Goal: Task Accomplishment & Management: Manage account settings

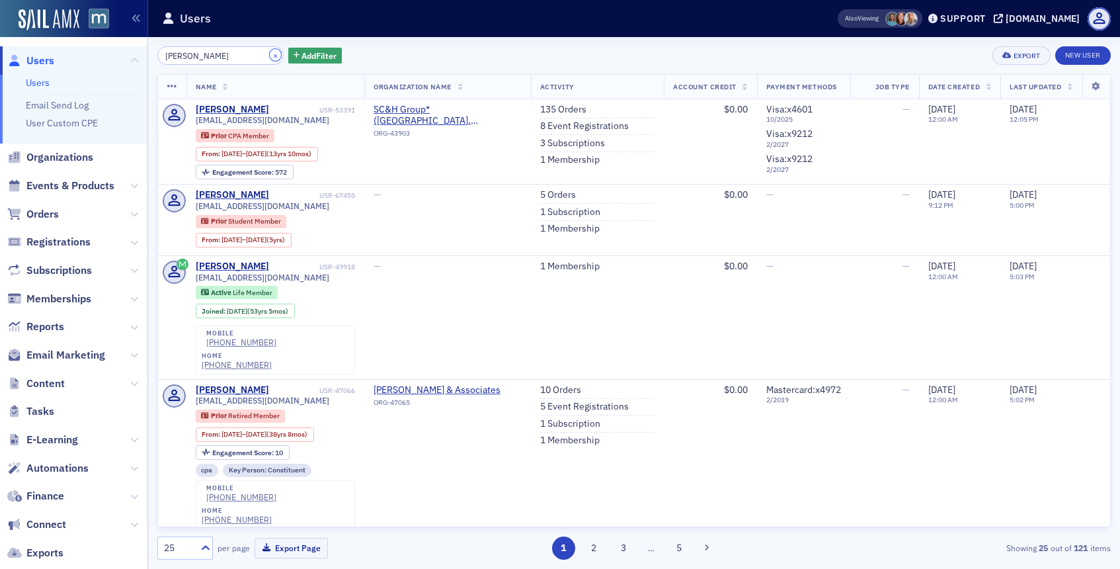
click at [270, 52] on button "×" at bounding box center [276, 55] width 12 height 12
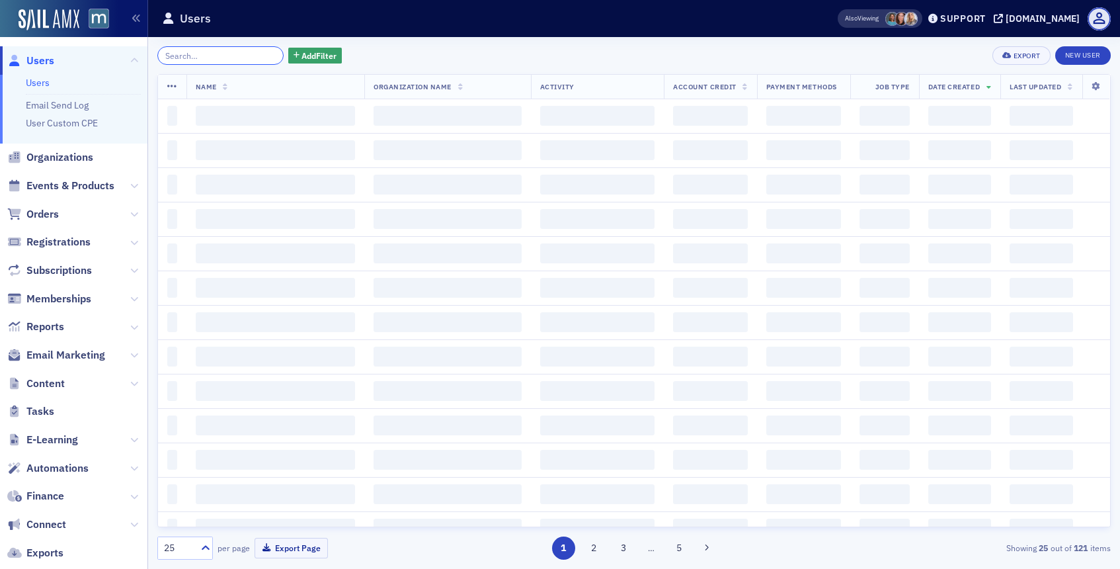
click at [253, 52] on input "search" at bounding box center [220, 55] width 126 height 19
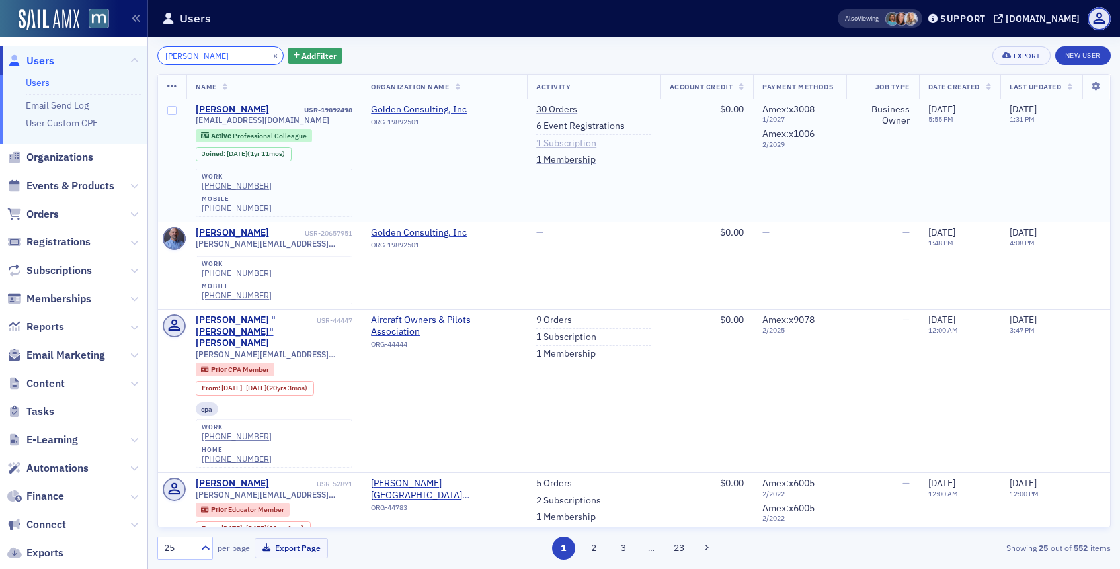
type input "[PERSON_NAME]"
click at [563, 148] on link "1 Subscription" at bounding box center [566, 144] width 60 height 12
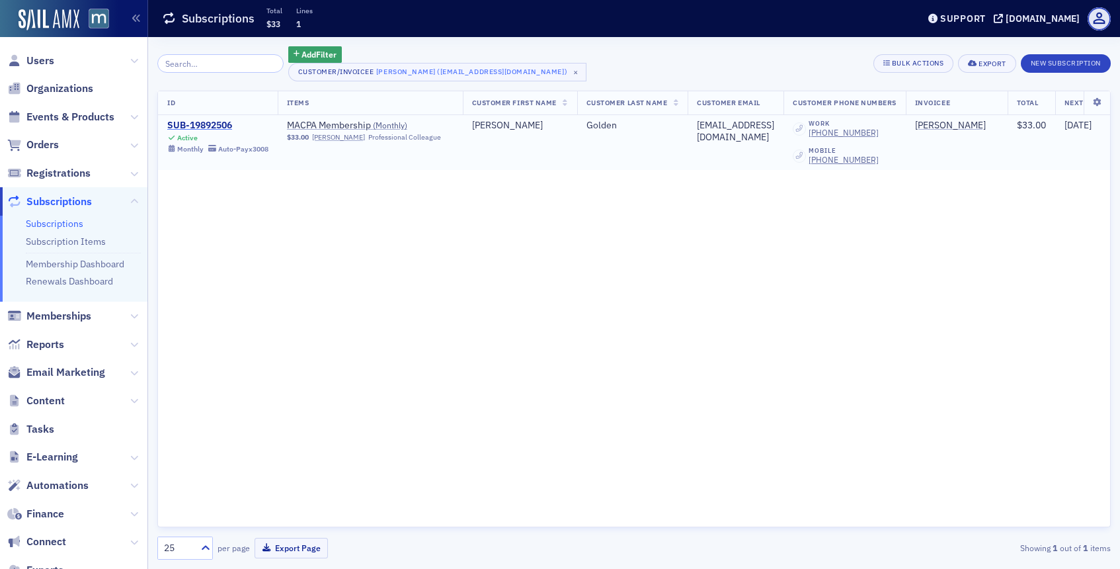
click at [190, 125] on div "SUB-19892506" at bounding box center [217, 126] width 101 height 12
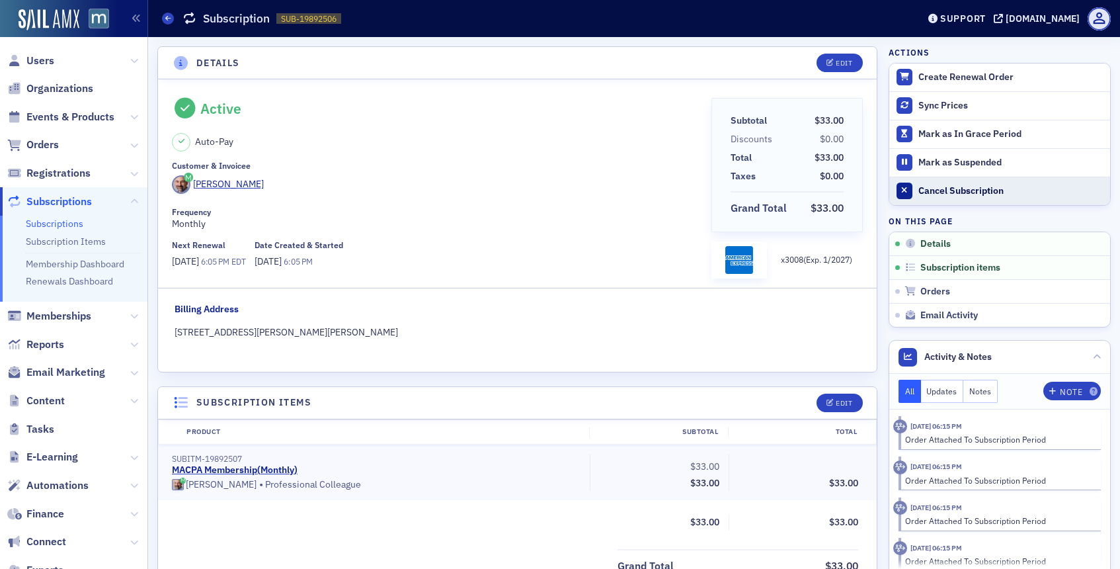
click at [919, 186] on div "Cancel Subscription" at bounding box center [1010, 191] width 185 height 12
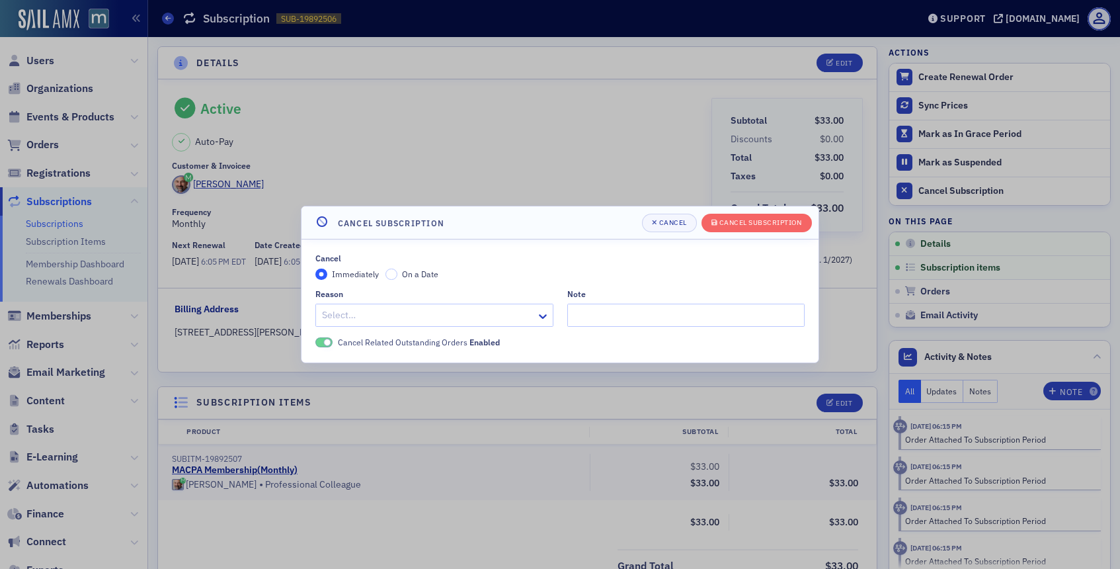
click at [484, 314] on div at bounding box center [428, 315] width 214 height 17
click at [683, 334] on div "Cancel Immediately On a Date Reason option Other, selected. Select is focused ,…" at bounding box center [559, 300] width 489 height 95
click at [683, 319] on input "Note" at bounding box center [686, 315] width 238 height 23
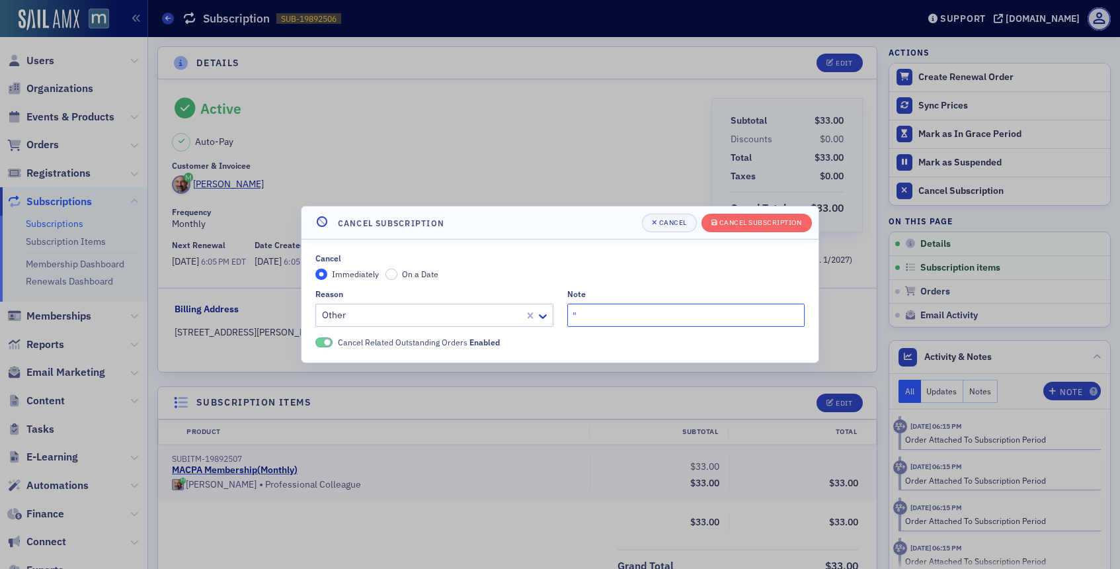
paste input "just a change of focus"
type input ""just a change of focus""
click at [787, 222] on div "Cancel Subscription" at bounding box center [760, 222] width 83 height 7
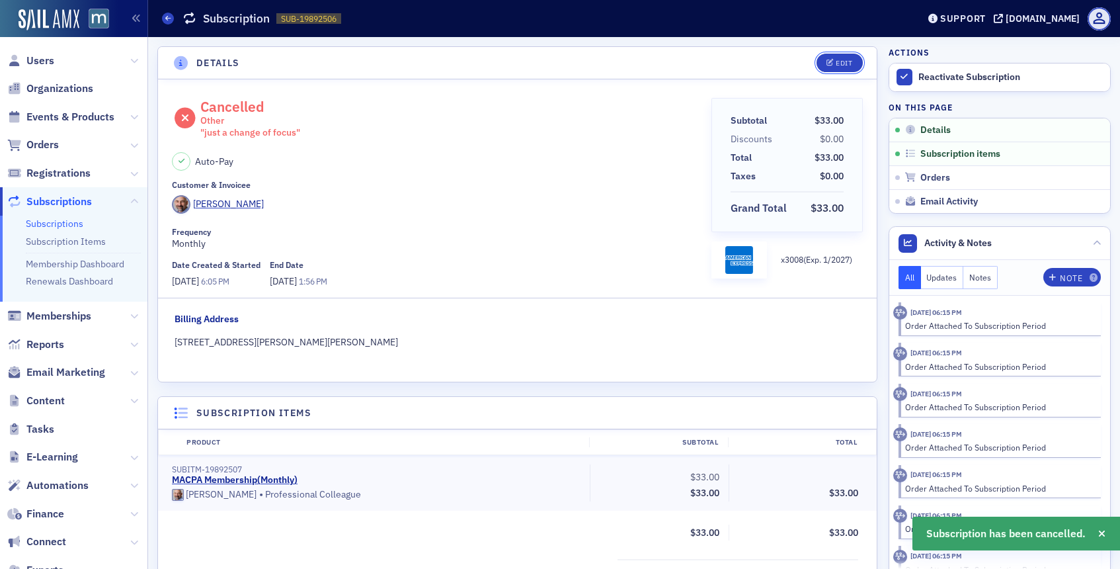
click at [844, 64] on div "Edit" at bounding box center [844, 63] width 17 height 7
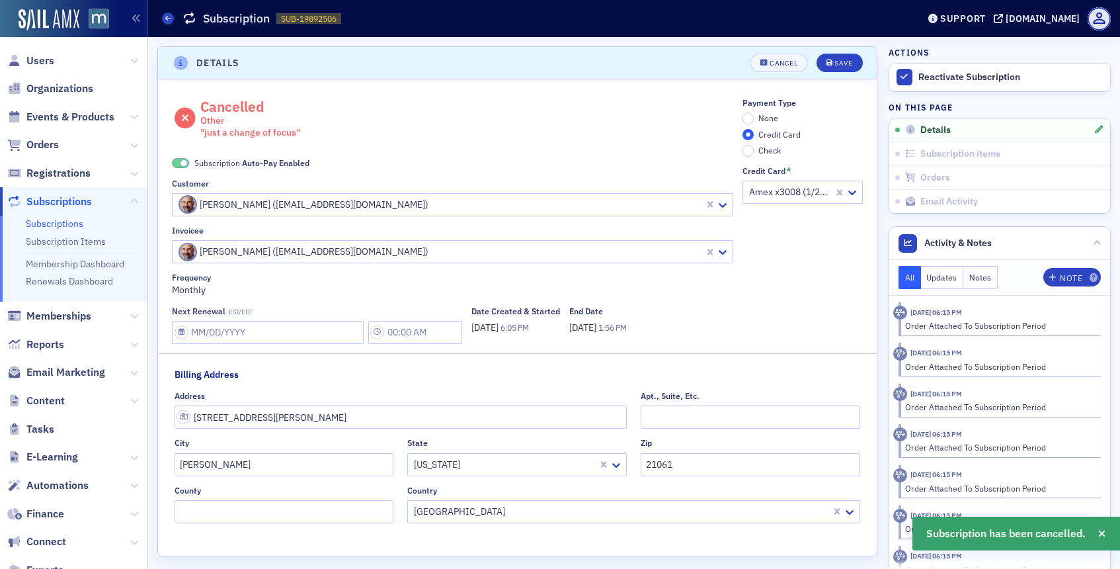
scroll to position [3, 0]
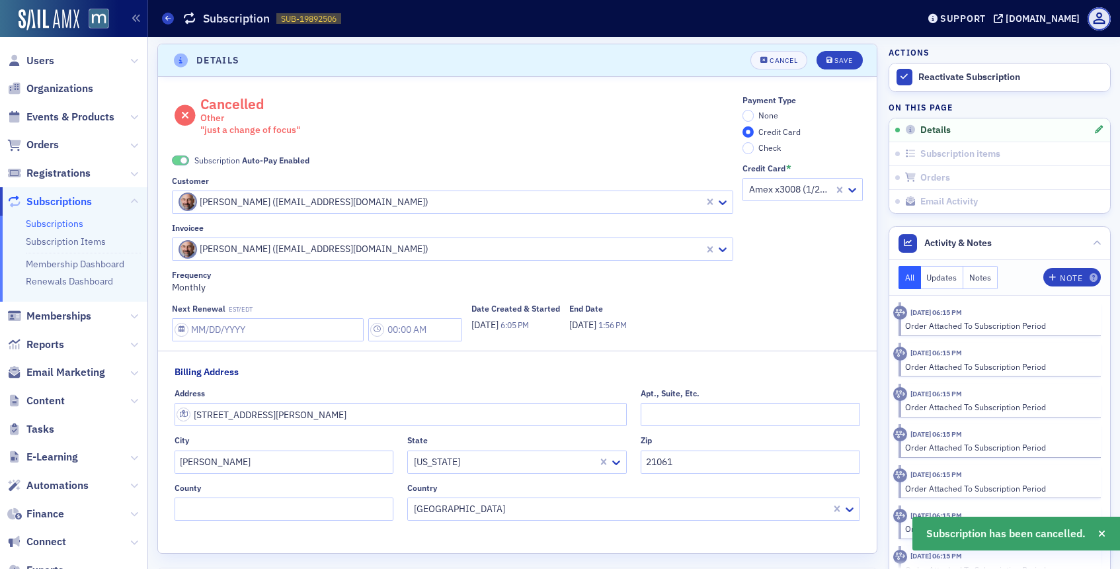
click at [182, 157] on span at bounding box center [184, 160] width 7 height 7
click at [749, 115] on input "None" at bounding box center [749, 116] width 12 height 12
click at [823, 56] on button "Save" at bounding box center [840, 60] width 46 height 19
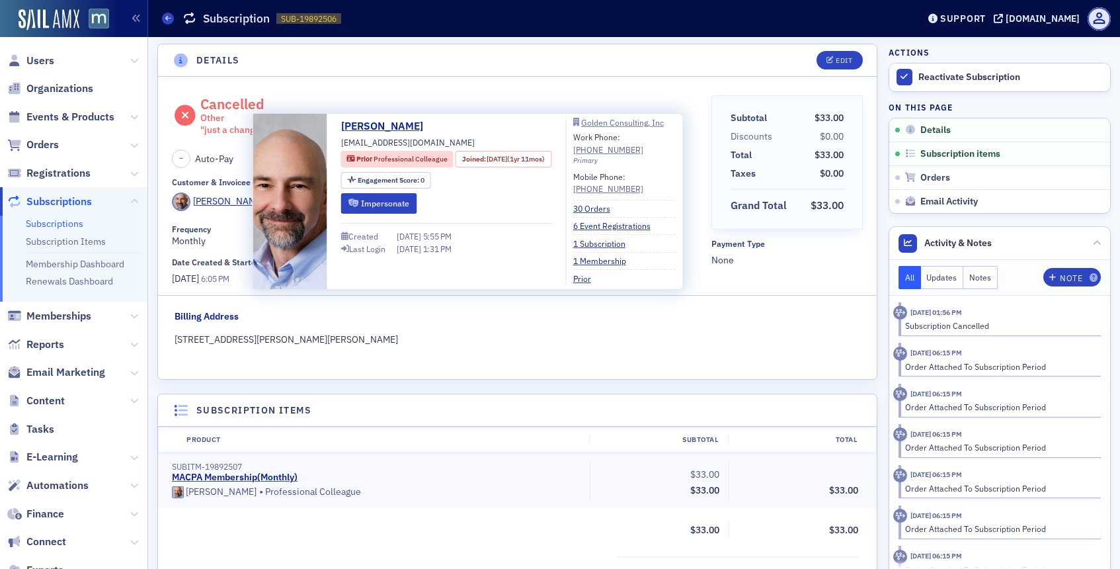
click at [378, 145] on span "[EMAIL_ADDRESS][DOMAIN_NAME]" at bounding box center [408, 142] width 134 height 12
copy div "[EMAIL_ADDRESS][DOMAIN_NAME]"
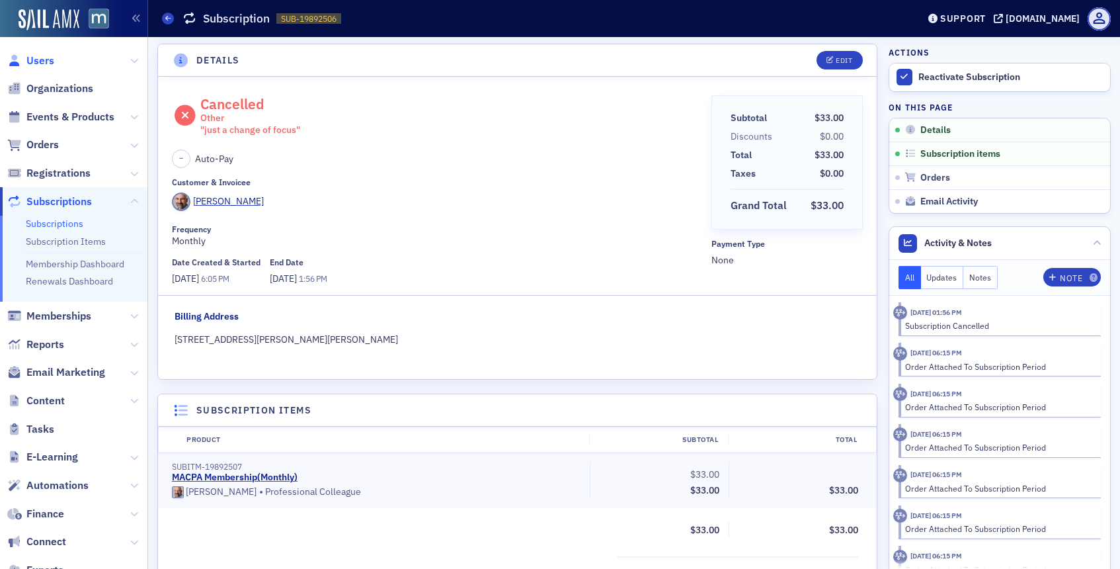
click at [52, 61] on span "Users" at bounding box center [40, 61] width 28 height 15
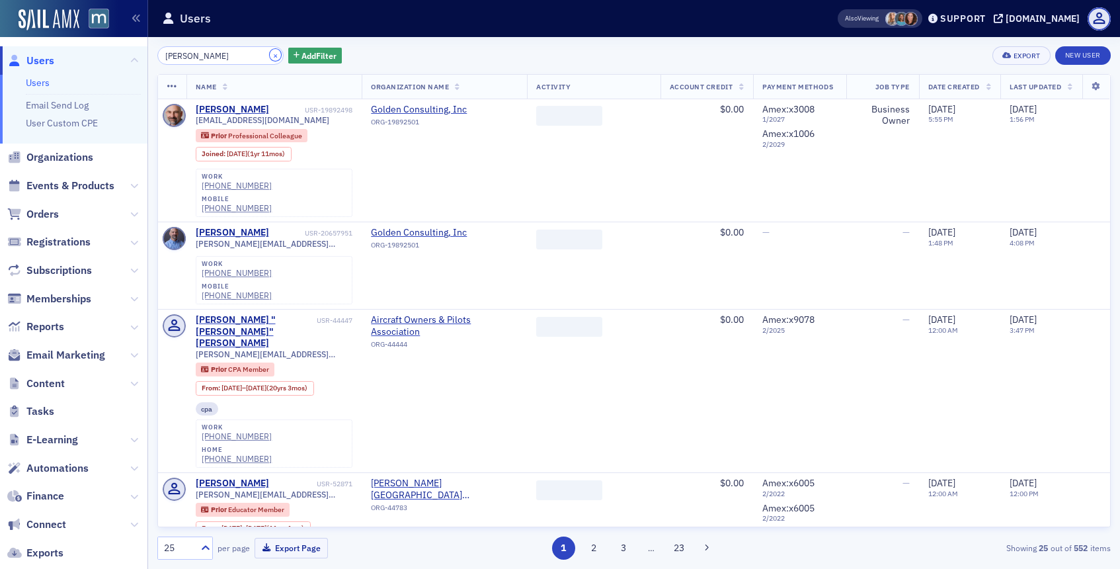
click at [270, 58] on button "×" at bounding box center [276, 55] width 12 height 12
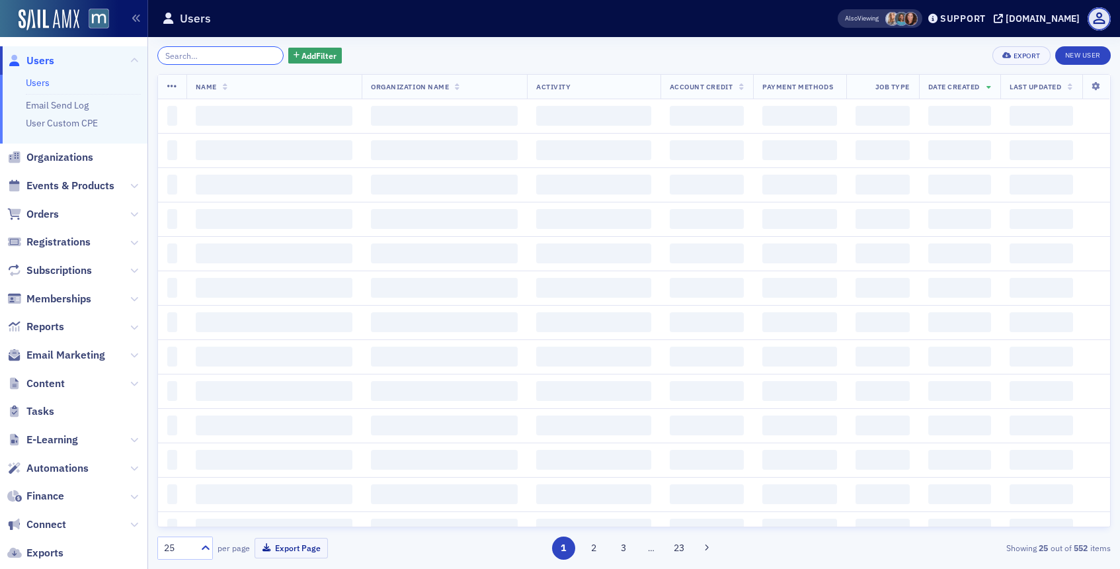
click at [255, 58] on input "search" at bounding box center [220, 55] width 126 height 19
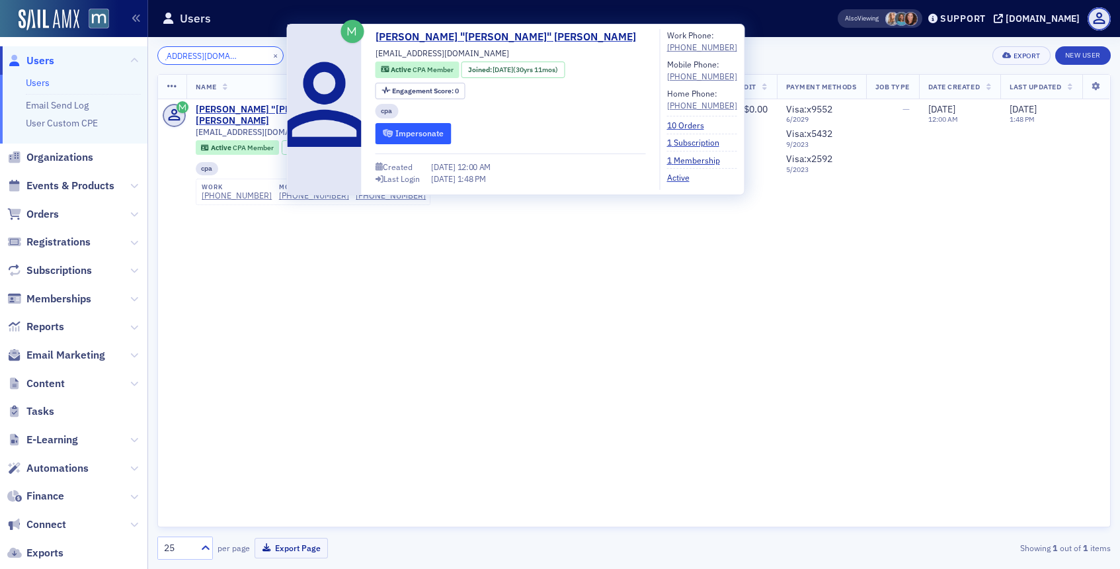
type input "[EMAIL_ADDRESS][DOMAIN_NAME]"
click at [391, 129] on button "Impersonate" at bounding box center [414, 133] width 76 height 20
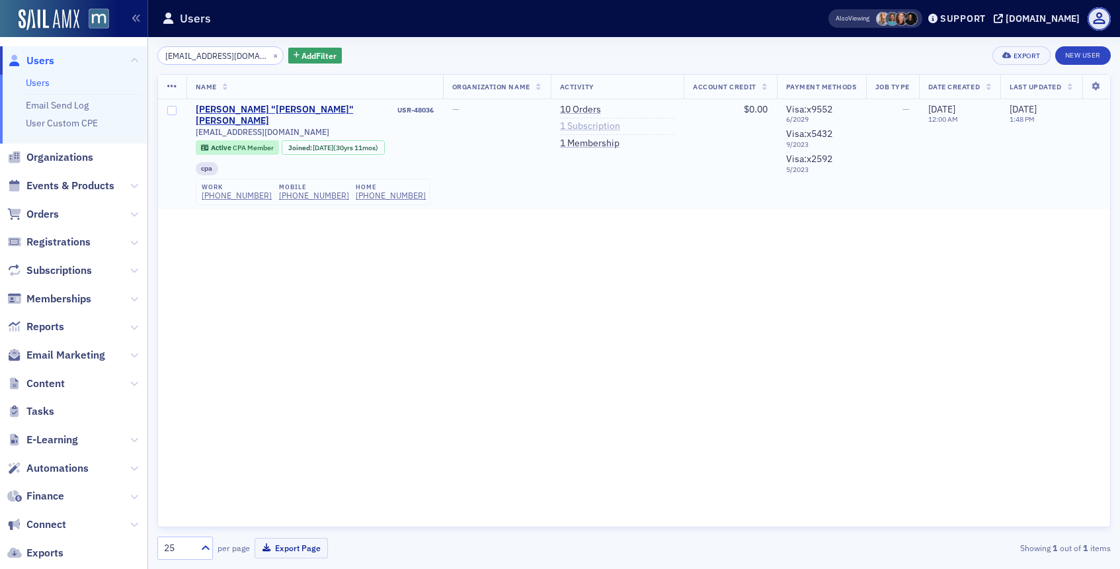
click at [581, 127] on link "1 Subscription" at bounding box center [590, 126] width 60 height 12
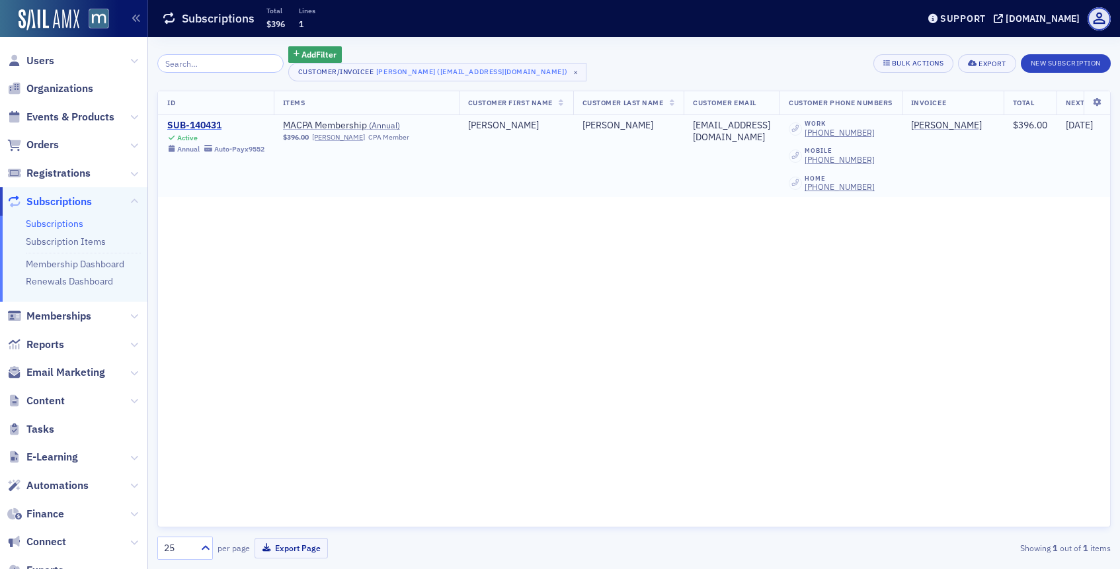
click at [211, 124] on div "SUB-140431" at bounding box center [215, 126] width 97 height 12
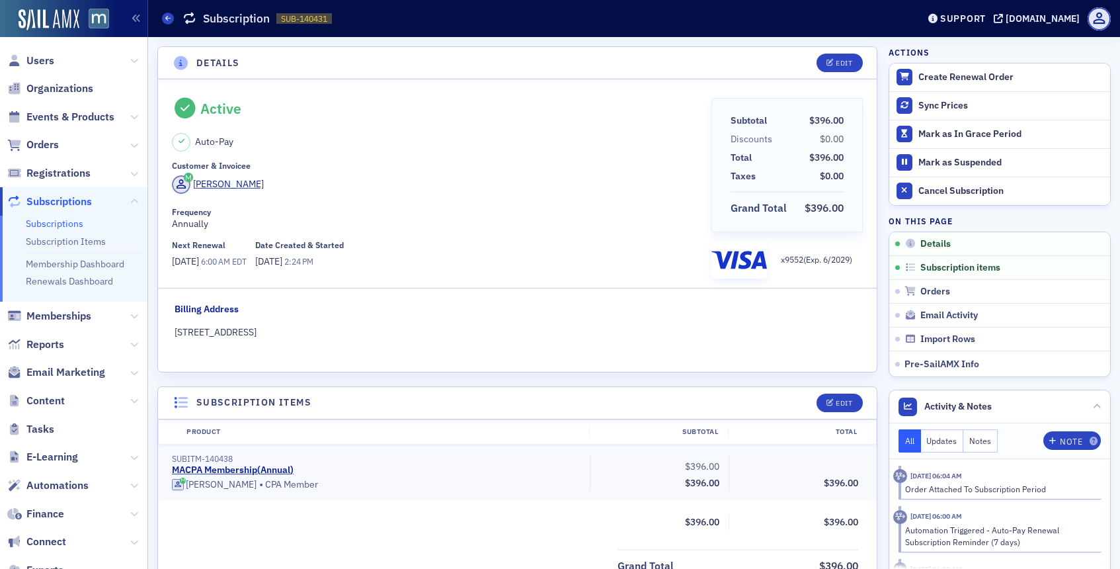
click at [834, 76] on header "Details Edit" at bounding box center [517, 63] width 719 height 32
click at [841, 69] on button "Edit" at bounding box center [840, 63] width 46 height 19
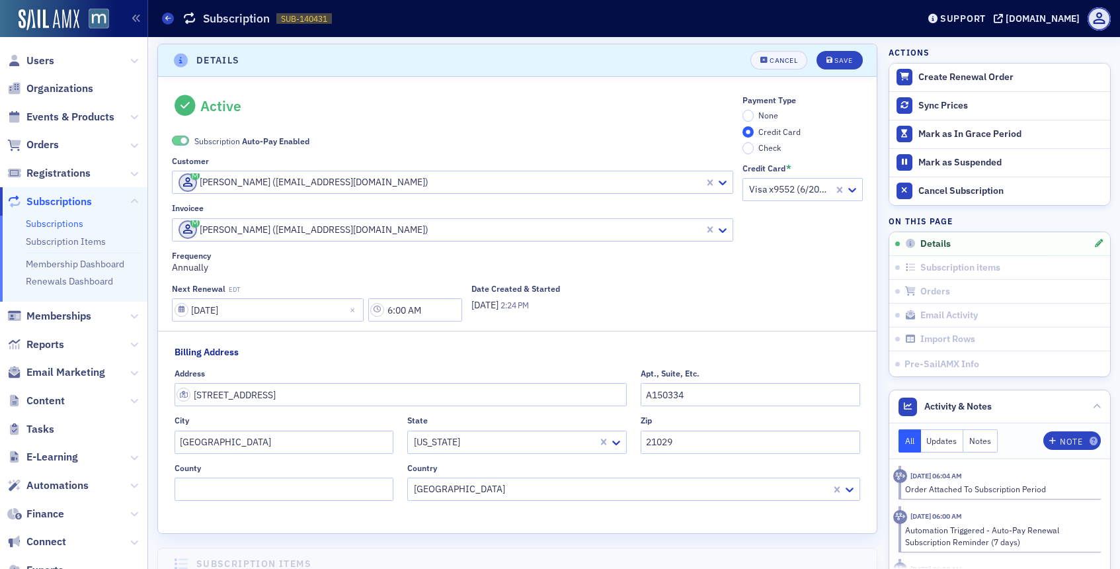
click at [179, 141] on span at bounding box center [180, 141] width 17 height 10
click at [749, 114] on input "None" at bounding box center [749, 116] width 12 height 12
click at [843, 64] on div "Save" at bounding box center [843, 60] width 18 height 7
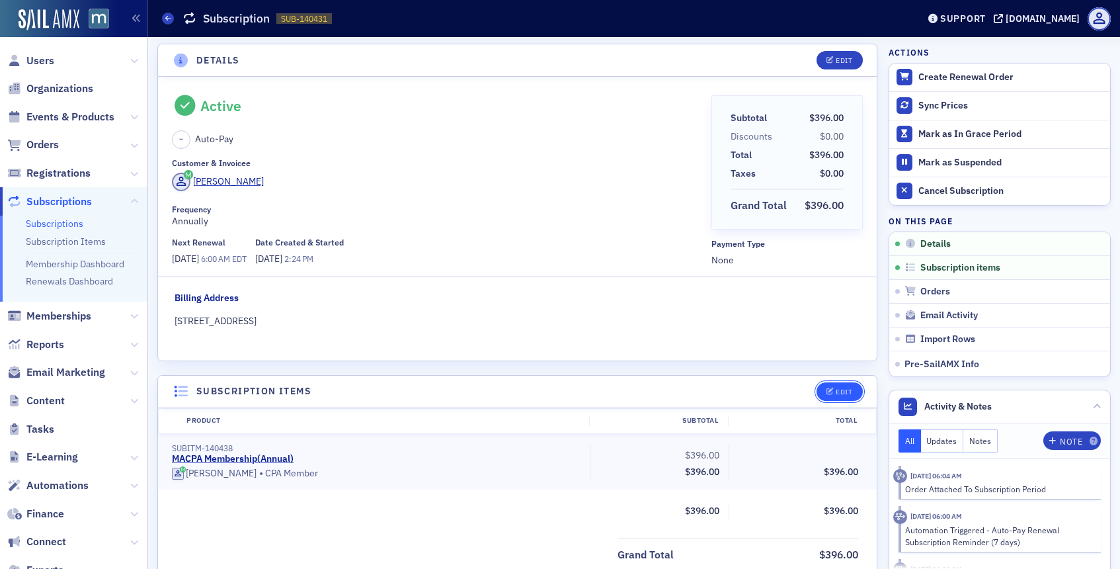
click at [842, 386] on button "Edit" at bounding box center [840, 391] width 46 height 19
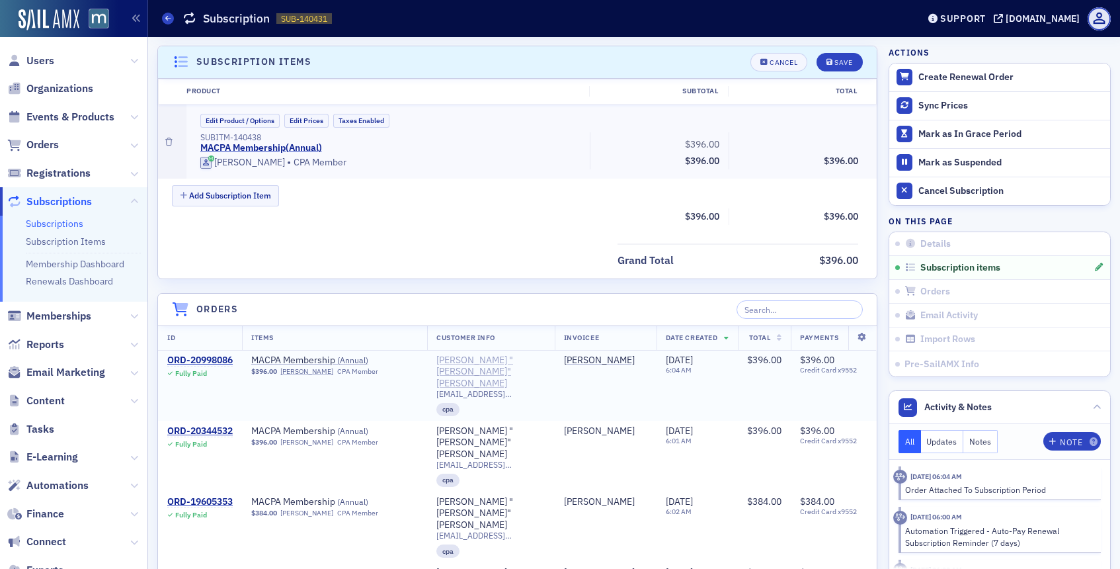
scroll to position [334, 0]
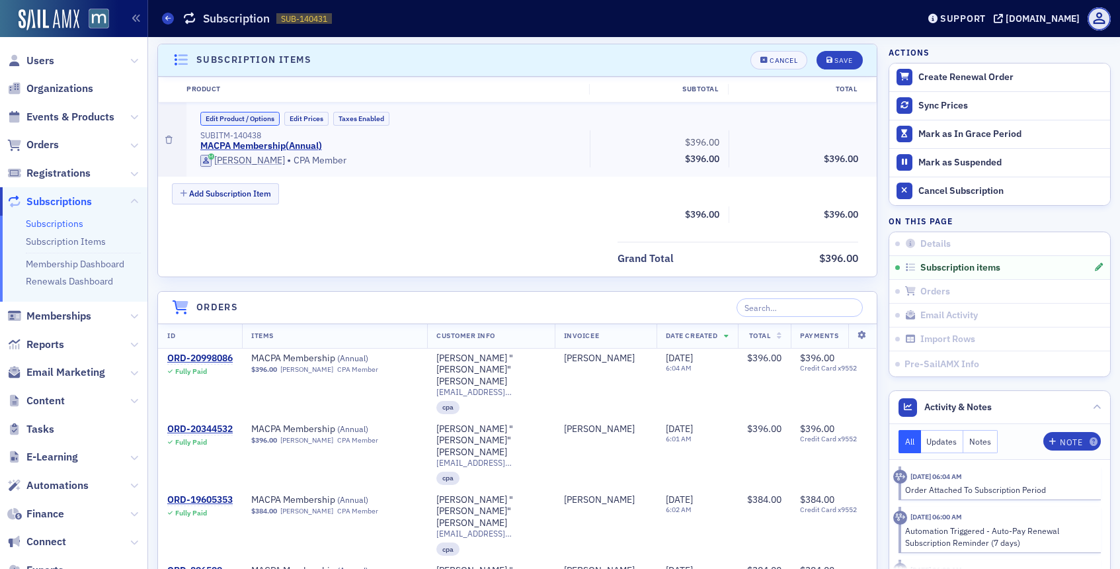
click at [231, 113] on button "Edit Product / Options" at bounding box center [239, 119] width 79 height 14
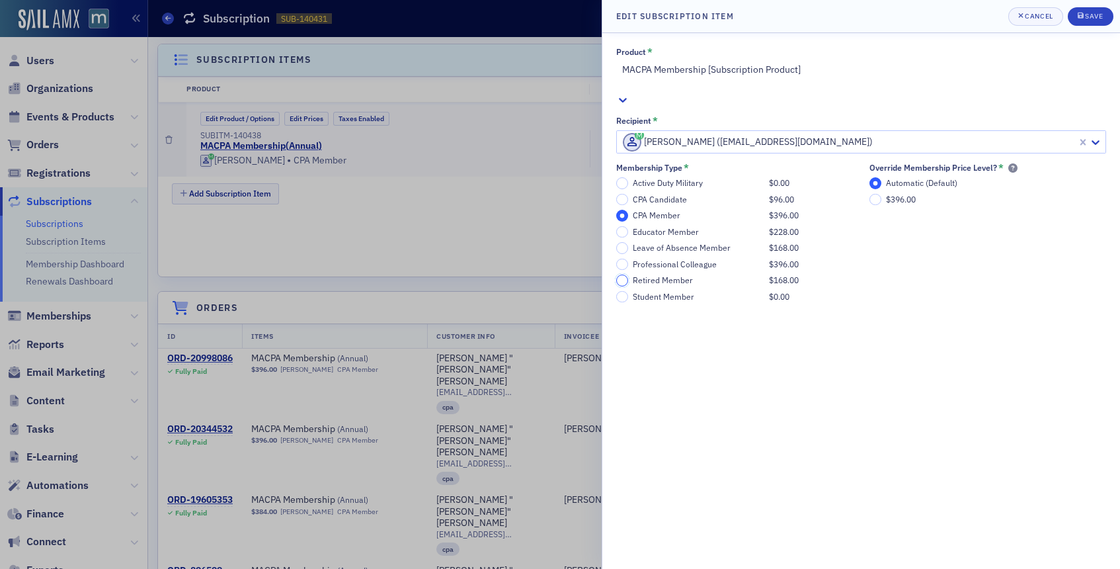
click at [624, 274] on input "Retired Member $168.00" at bounding box center [622, 280] width 12 height 12
click at [1098, 17] on div "Save" at bounding box center [1094, 16] width 18 height 7
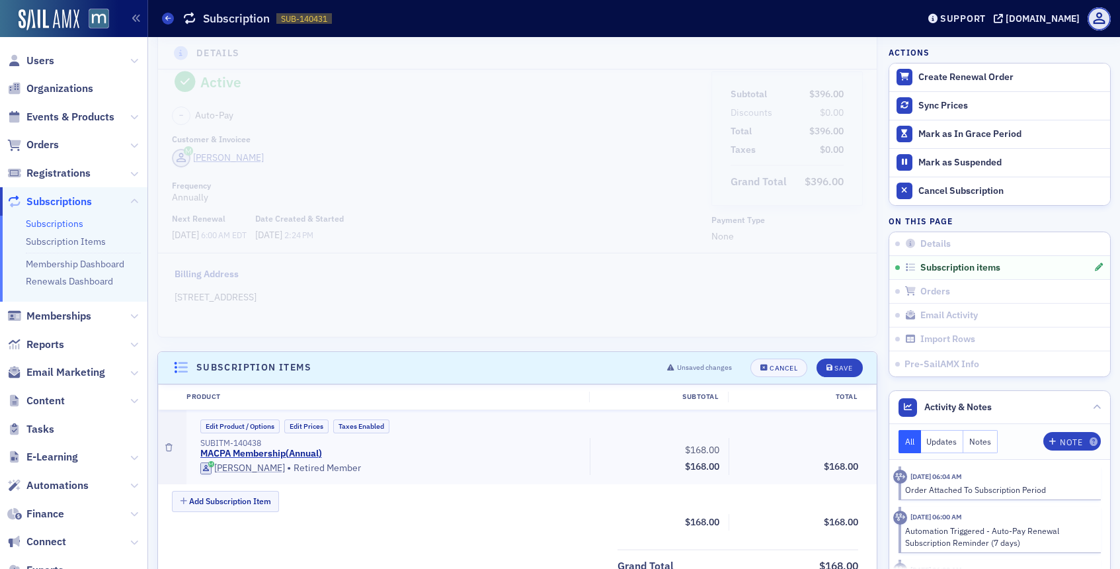
scroll to position [0, 0]
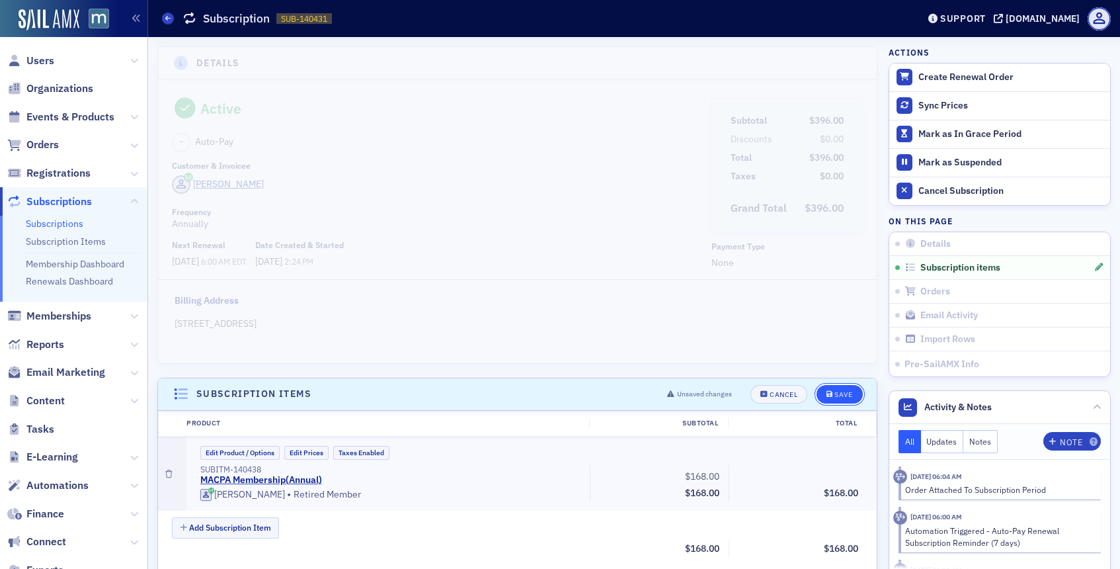
click at [843, 395] on div "Save" at bounding box center [843, 394] width 18 height 7
